Goal: Transaction & Acquisition: Purchase product/service

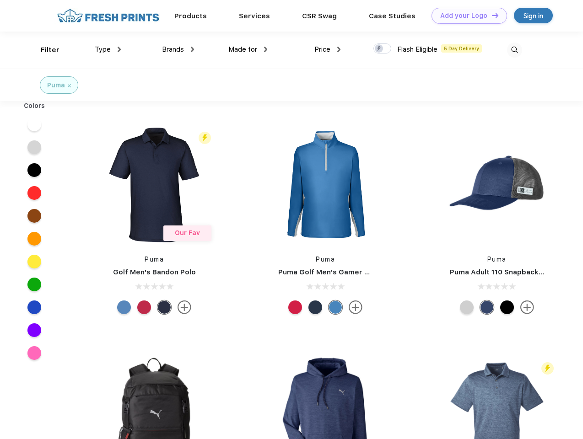
click at [466, 16] on link "Add your Logo Design Tool" at bounding box center [470, 16] width 76 height 16
click at [0, 0] on div "Design Tool" at bounding box center [0, 0] width 0 height 0
click at [491, 15] on link "Add your Logo Design Tool" at bounding box center [470, 16] width 76 height 16
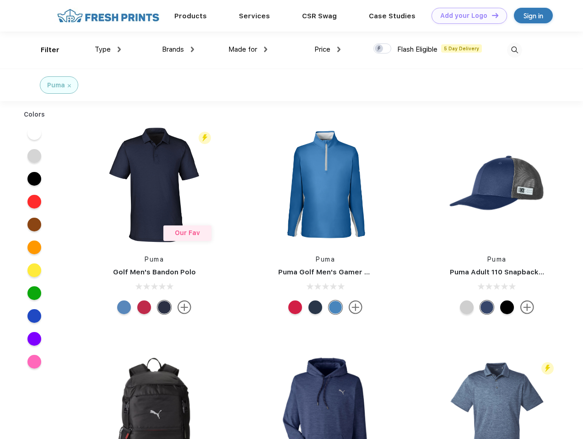
click at [44, 50] on div "Filter" at bounding box center [50, 50] width 19 height 11
click at [108, 49] on span "Type" at bounding box center [103, 49] width 16 height 8
click at [178, 49] on span "Brands" at bounding box center [173, 49] width 22 height 8
click at [248, 49] on span "Made for" at bounding box center [242, 49] width 29 height 8
click at [328, 49] on span "Price" at bounding box center [322, 49] width 16 height 8
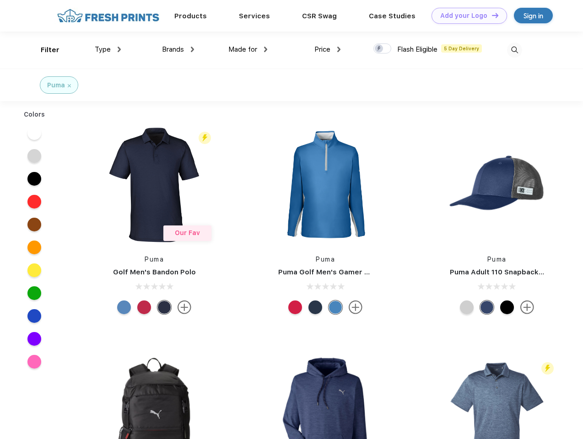
click at [383, 49] on div at bounding box center [382, 48] width 18 height 10
click at [379, 49] on input "checkbox" at bounding box center [376, 46] width 6 height 6
click at [514, 50] on img at bounding box center [514, 50] width 15 height 15
